Goal: Information Seeking & Learning: Learn about a topic

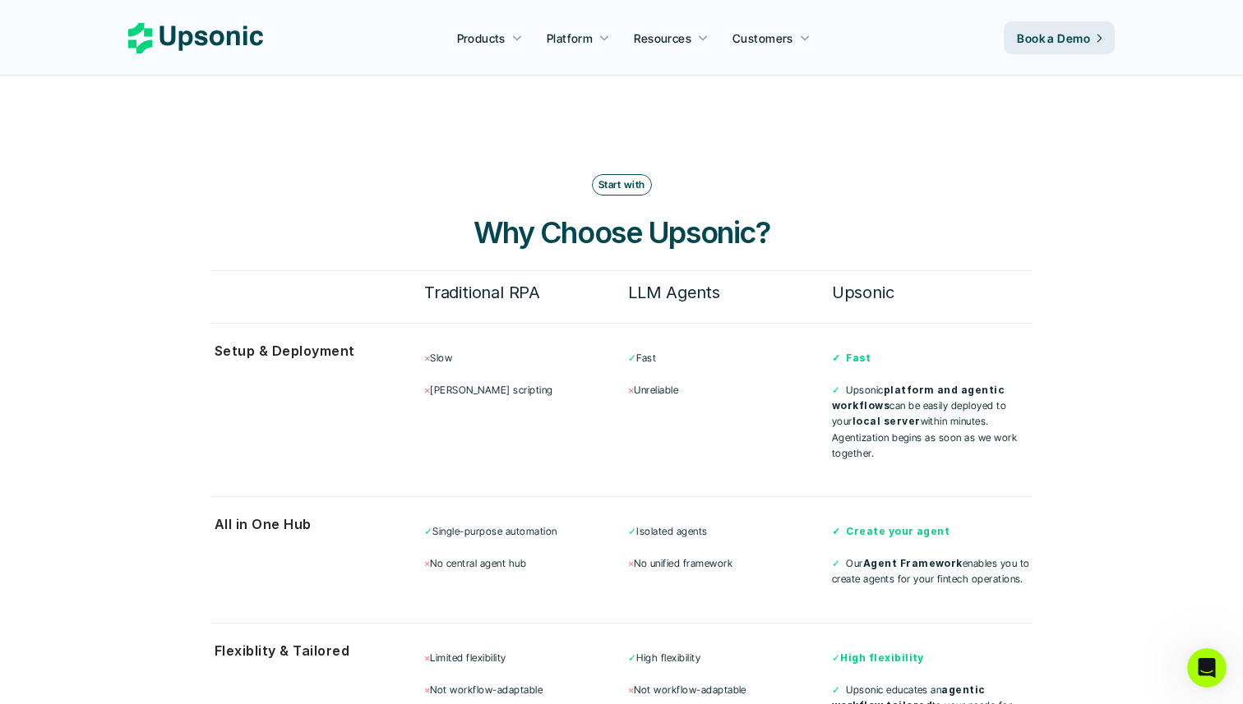
scroll to position [4286, 0]
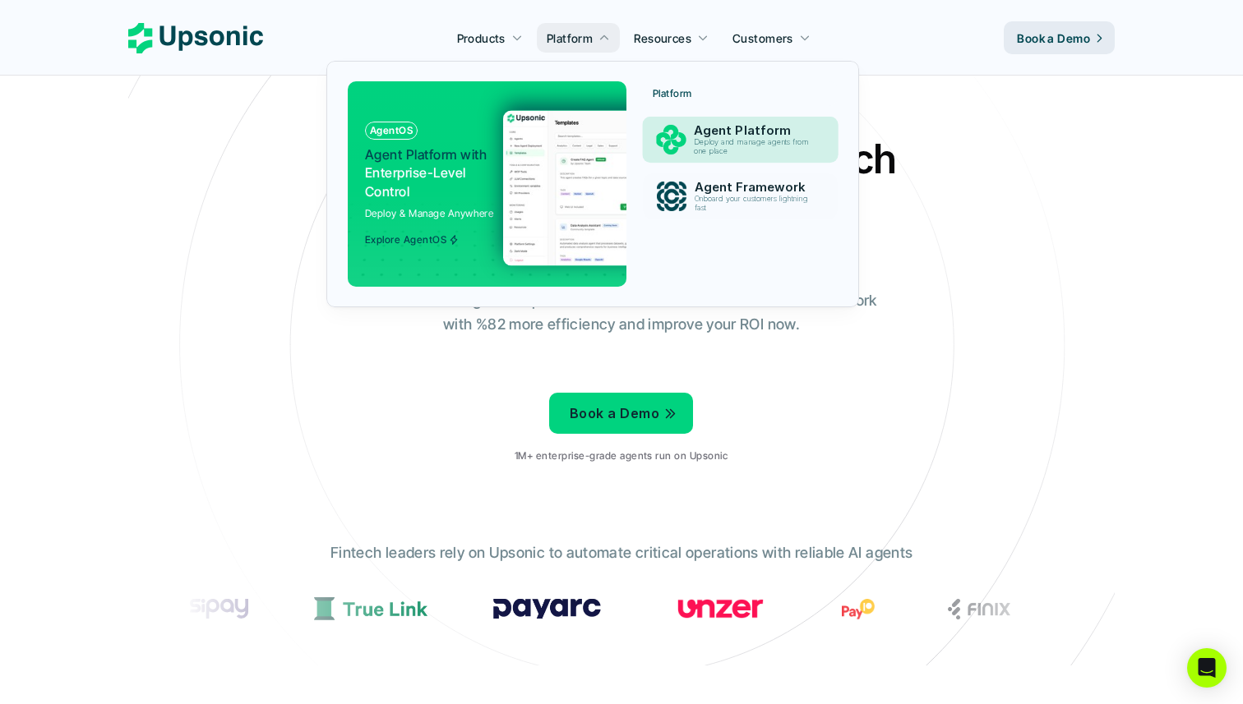
click at [804, 139] on p "Deploy and manage agents from one place" at bounding box center [754, 147] width 121 height 18
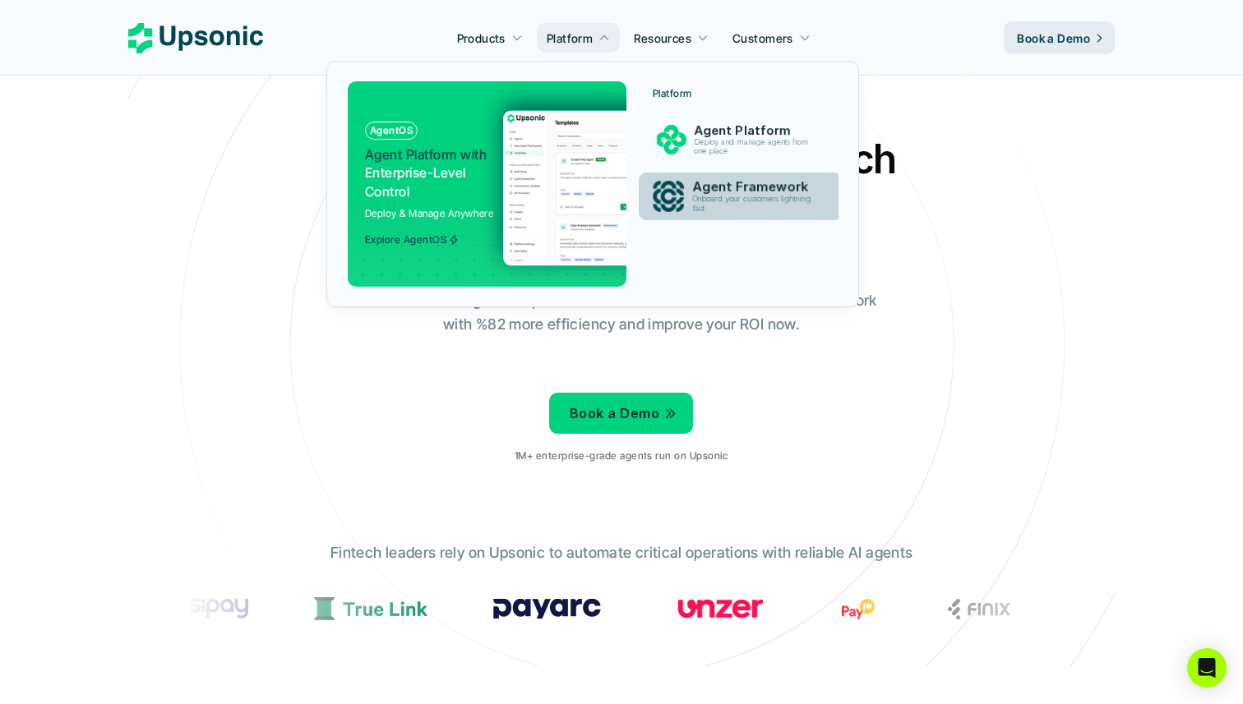
click at [746, 183] on p "Agent Framework" at bounding box center [755, 187] width 127 height 16
click at [725, 134] on p "Agent Platform" at bounding box center [755, 130] width 122 height 15
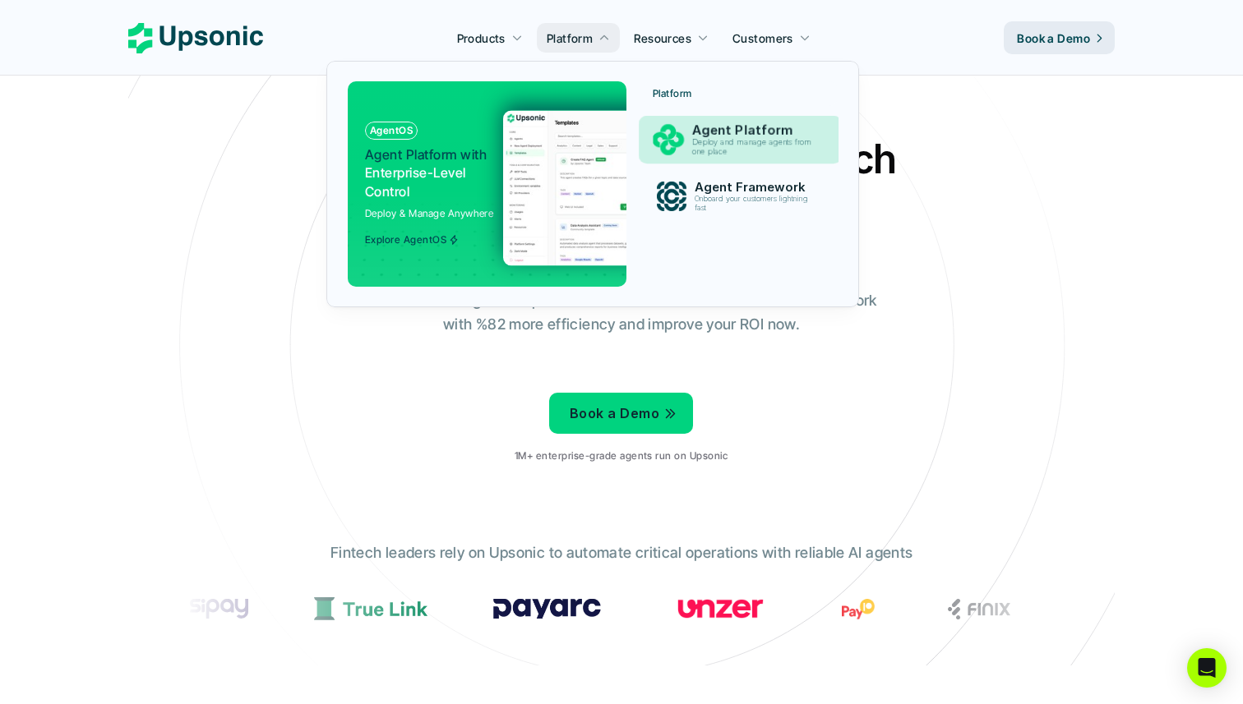
click at [535, 166] on img at bounding box center [663, 187] width 320 height 155
click at [426, 177] on p "Agent Platform with Enterprise-Level Control" at bounding box center [428, 172] width 126 height 55
click at [430, 247] on div at bounding box center [484, 240] width 330 height 96
click at [430, 243] on p "Explore AgentOS" at bounding box center [405, 240] width 81 height 12
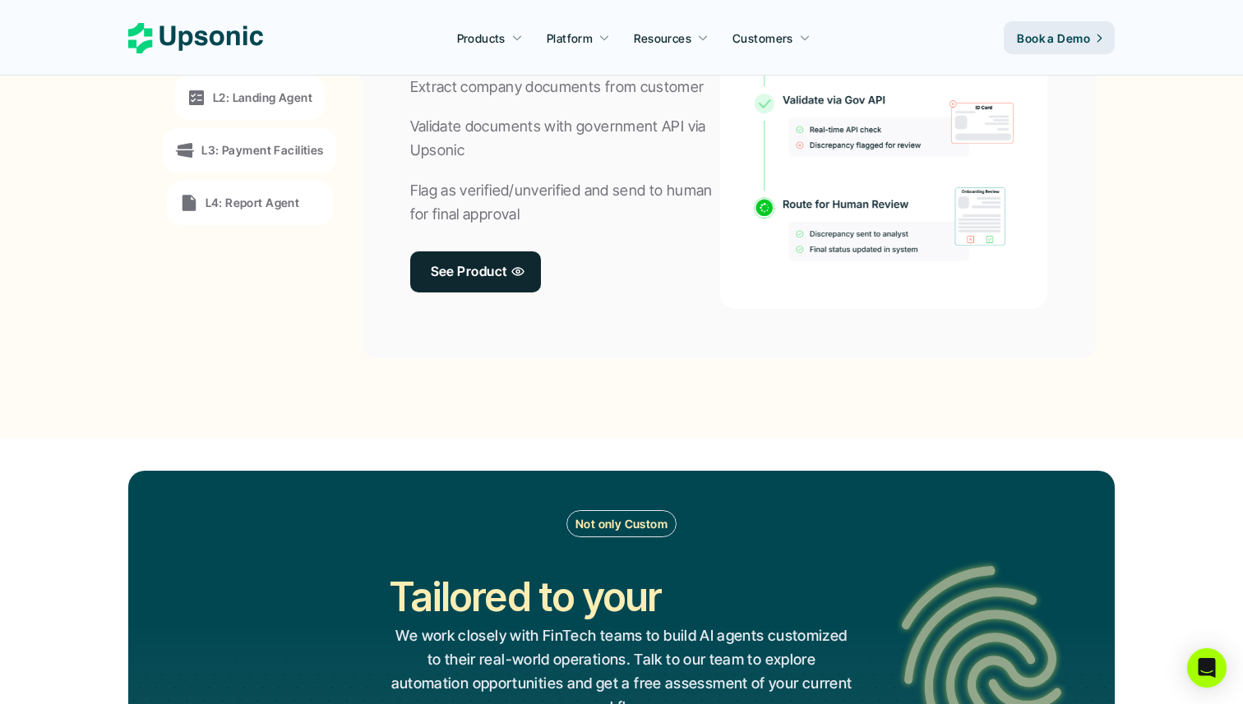
scroll to position [1455, 0]
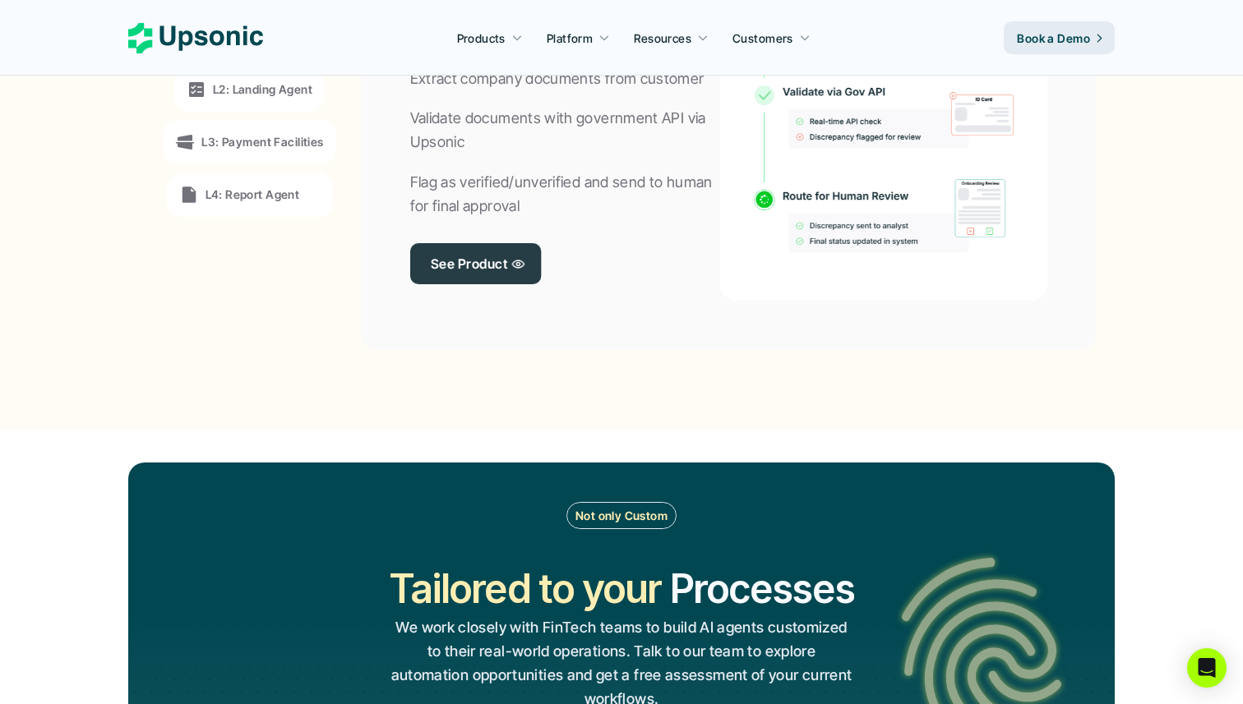
click at [431, 254] on p "See Product" at bounding box center [468, 263] width 76 height 24
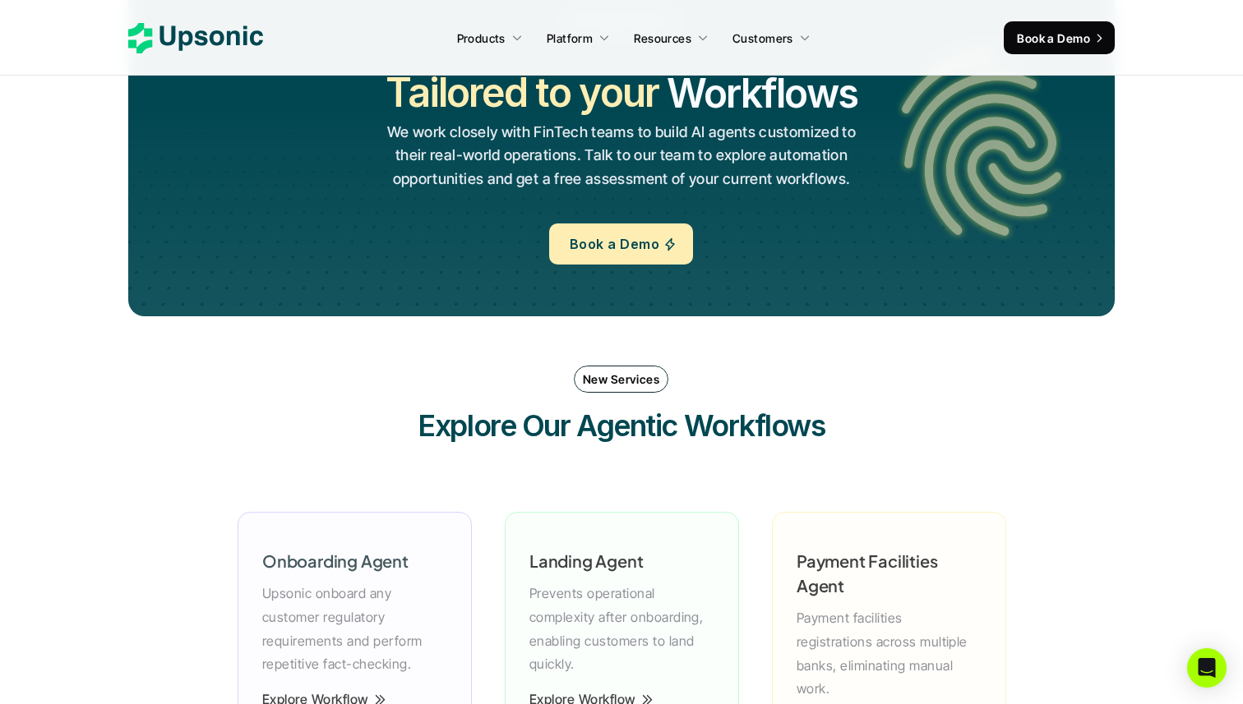
scroll to position [3604, 0]
